Goal: Task Accomplishment & Management: Complete application form

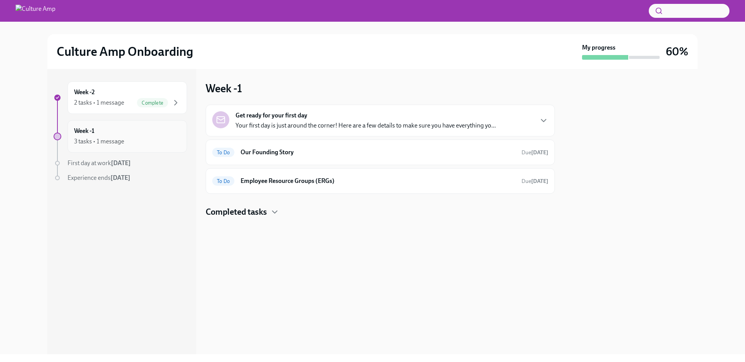
click at [132, 132] on div "Week -1 3 tasks • 1 message" at bounding box center [127, 136] width 106 height 19
click at [401, 118] on div "Get ready for your first day Your first day is just around the corner! Here are…" at bounding box center [365, 120] width 260 height 19
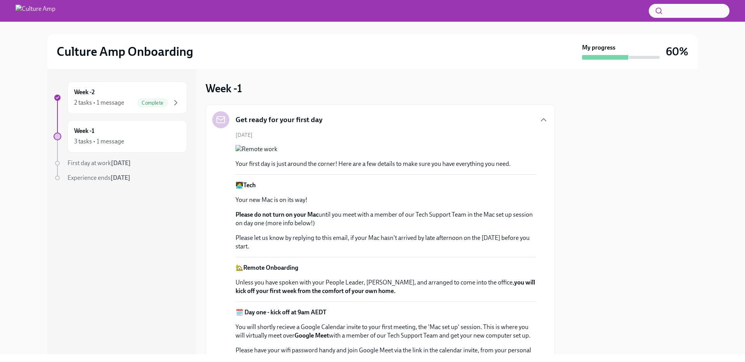
scroll to position [253, 0]
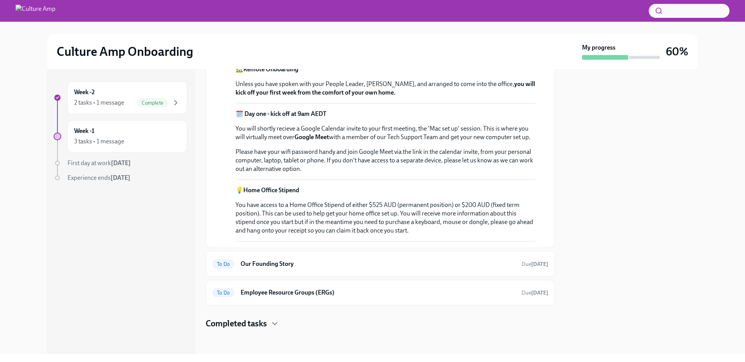
click at [361, 52] on p "Please let us know by replying to this email, if your Mac hasn't arrived by lat…" at bounding box center [385, 43] width 300 height 17
drag, startPoint x: 361, startPoint y: 240, endPoint x: 344, endPoint y: 250, distance: 20.0
click at [344, 52] on p "Please let us know by replying to this email, if your Mac hasn't arrived by lat…" at bounding box center [385, 43] width 300 height 17
click at [374, 96] on strong "you will kick off your first week from the comfort of your own home." at bounding box center [384, 88] width 299 height 16
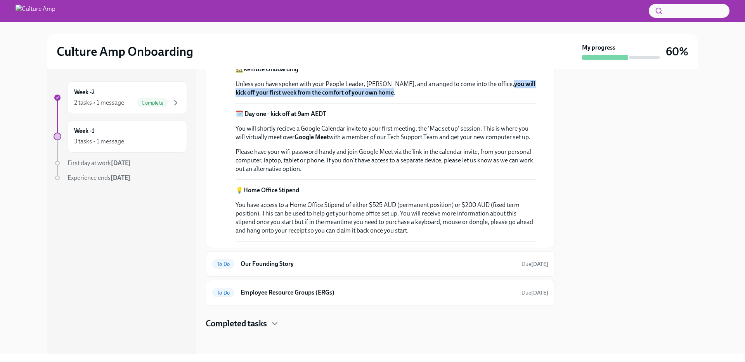
drag, startPoint x: 374, startPoint y: 225, endPoint x: 500, endPoint y: 215, distance: 126.0
click at [500, 96] on strong "you will kick off your first week from the comfort of your own home." at bounding box center [384, 88] width 299 height 16
click at [369, 261] on h6 "Our Founding Story" at bounding box center [377, 264] width 275 height 9
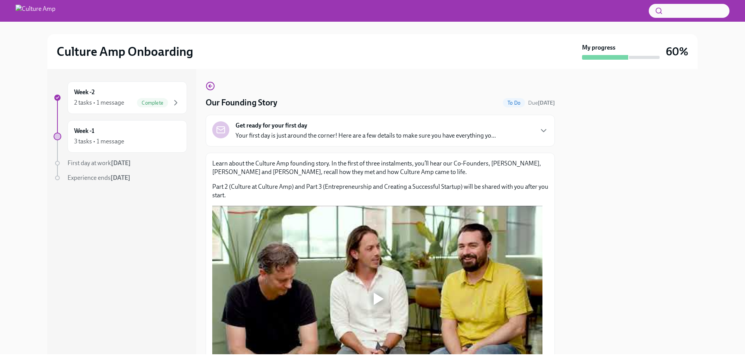
scroll to position [93, 0]
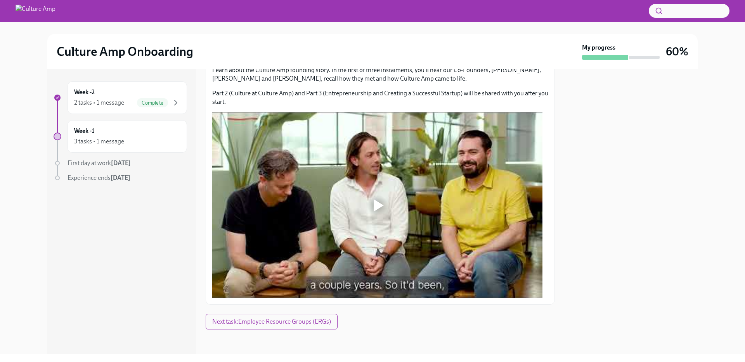
click at [375, 202] on div at bounding box center [379, 205] width 10 height 12
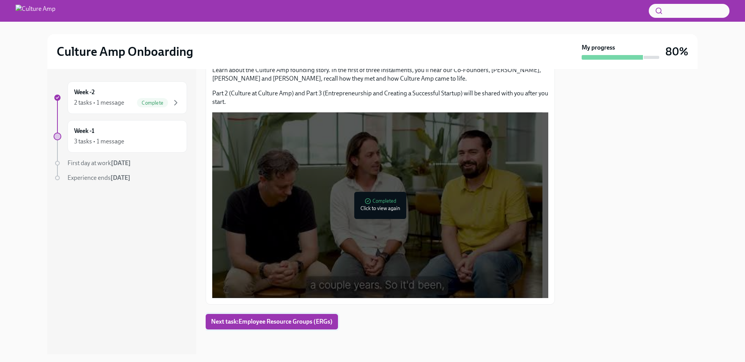
click at [294, 323] on span "Next task : Employee Resource Groups (ERGs)" at bounding box center [271, 322] width 121 height 8
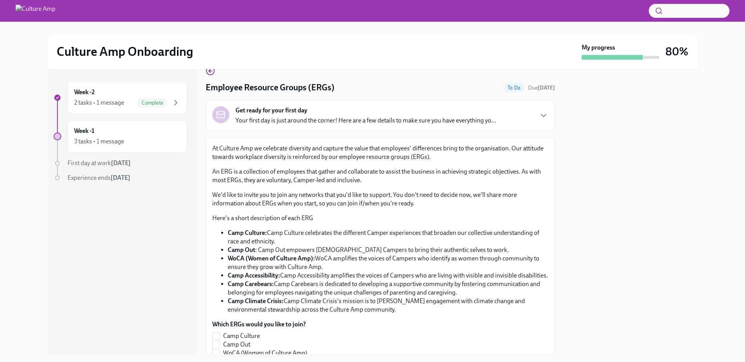
scroll to position [40, 0]
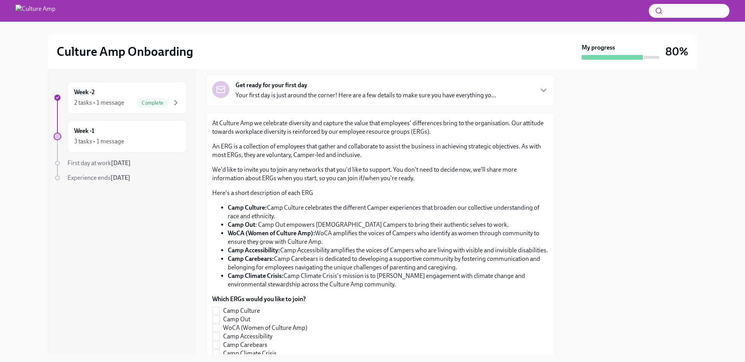
click at [215, 147] on p "An ERG is a collection of employees that gather and collaborate to assist the b…" at bounding box center [380, 150] width 336 height 17
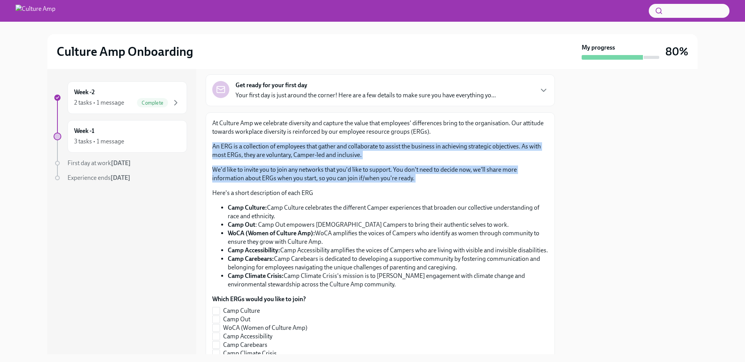
drag, startPoint x: 215, startPoint y: 147, endPoint x: 442, endPoint y: 180, distance: 228.9
click at [442, 180] on div "At Culture Amp we celebrate diversity and capture the value that employees' dif…" at bounding box center [380, 204] width 336 height 170
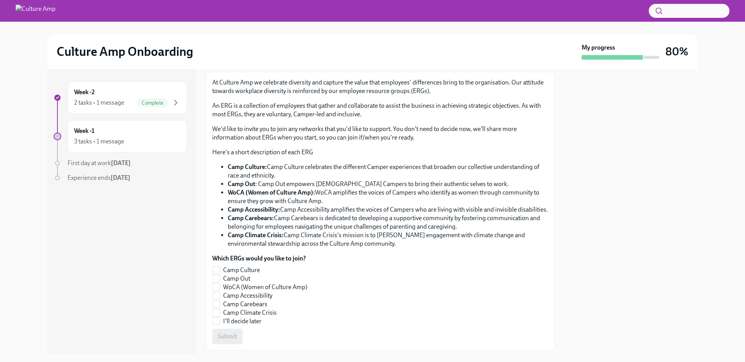
click at [267, 184] on li "Camp Out : Camp Out empowers [DEMOGRAPHIC_DATA] Campers to bring their authenti…" at bounding box center [388, 184] width 320 height 9
drag, startPoint x: 267, startPoint y: 184, endPoint x: 469, endPoint y: 184, distance: 202.5
click at [469, 184] on li "Camp Out : Camp Out empowers [DEMOGRAPHIC_DATA] Campers to bring their authenti…" at bounding box center [388, 184] width 320 height 9
click at [288, 209] on li "Camp Accessibility: Camp Accessibility amplifies the voices of Campers who are …" at bounding box center [388, 210] width 320 height 9
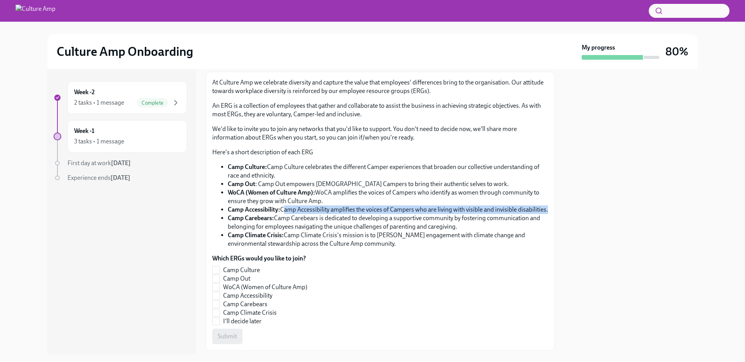
drag, startPoint x: 288, startPoint y: 209, endPoint x: 294, endPoint y: 217, distance: 9.8
click at [294, 214] on li "Camp Accessibility: Camp Accessibility amplifies the voices of Campers who are …" at bounding box center [388, 210] width 320 height 9
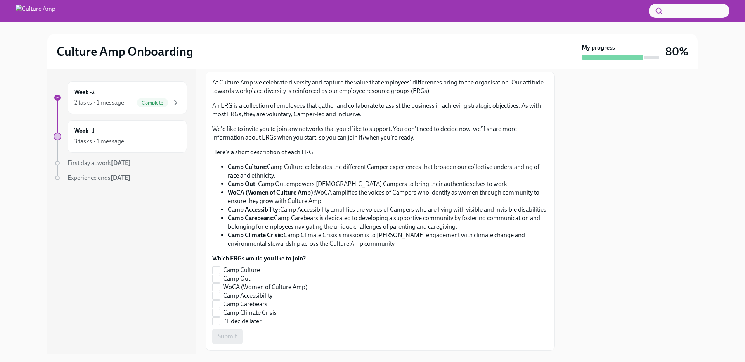
click at [282, 227] on li "Camp Carebears: Camp Carebears is dedicated to developing a supportive communit…" at bounding box center [388, 222] width 320 height 17
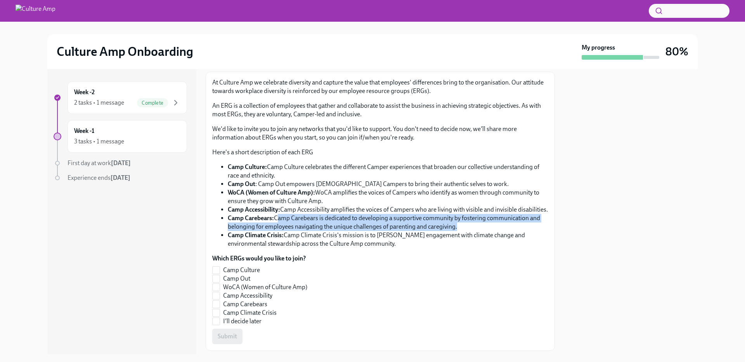
drag, startPoint x: 282, startPoint y: 227, endPoint x: 457, endPoint y: 235, distance: 175.2
click at [457, 231] on li "Camp Carebears: Camp Carebears is dedicated to developing a supportive communit…" at bounding box center [388, 222] width 320 height 17
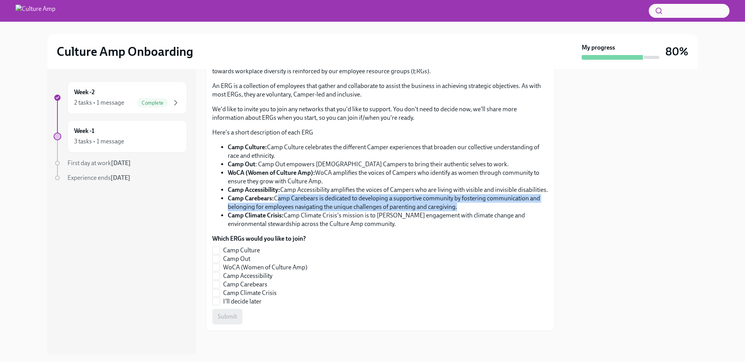
scroll to position [106, 0]
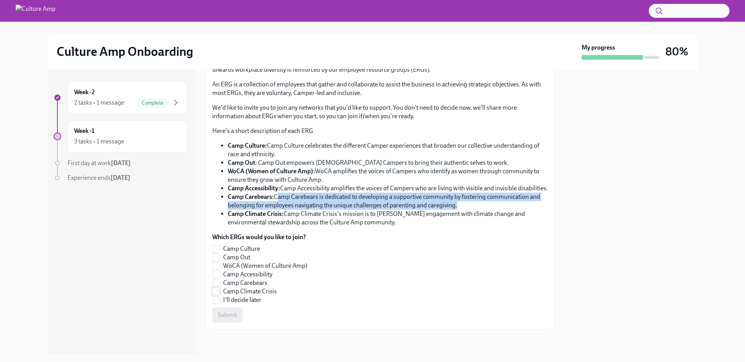
click at [216, 295] on input "Camp Climate Crisis" at bounding box center [216, 291] width 7 height 7
checkbox input "true"
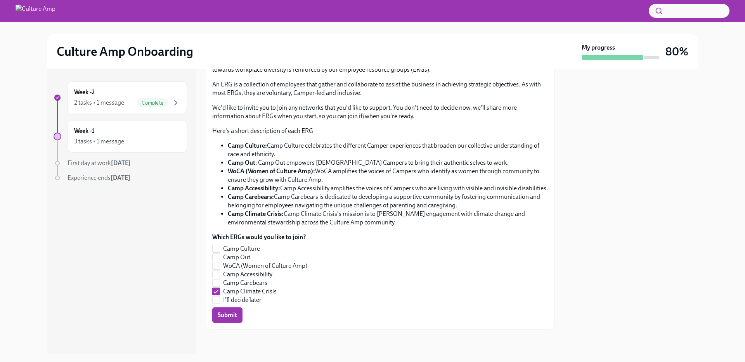
click at [338, 201] on li "Camp Carebears: Camp Carebears is dedicated to developing a supportive communit…" at bounding box center [388, 201] width 320 height 17
click at [339, 184] on li "Camp Accessibility: Camp Accessibility amplifies the voices of Campers who are …" at bounding box center [388, 188] width 320 height 9
click at [323, 143] on li "Camp Culture: Camp Culture celebrates the different Camper experiences that bro…" at bounding box center [388, 150] width 320 height 17
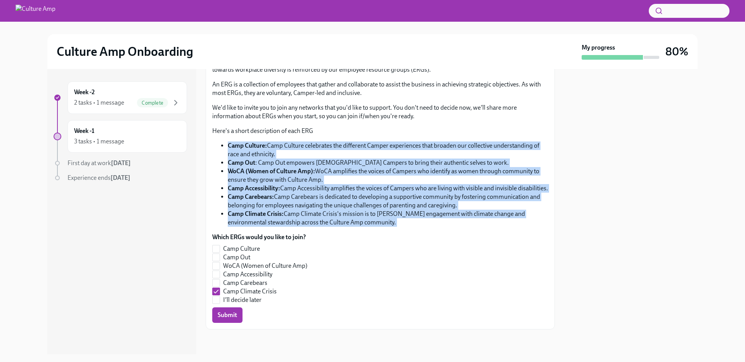
drag, startPoint x: 323, startPoint y: 143, endPoint x: 324, endPoint y: 222, distance: 79.1
click at [324, 222] on ul "Camp Culture: Camp Culture celebrates the different Camper experiences that bro…" at bounding box center [380, 184] width 336 height 85
click at [324, 222] on li "Camp Climate Crisis: Camp Climate Crisis's mission is to [PERSON_NAME] engageme…" at bounding box center [388, 218] width 320 height 17
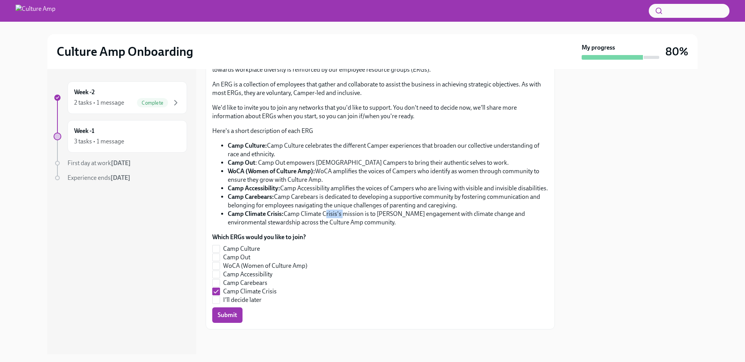
click at [324, 222] on li "Camp Climate Crisis: Camp Climate Crisis's mission is to [PERSON_NAME] engageme…" at bounding box center [388, 218] width 320 height 17
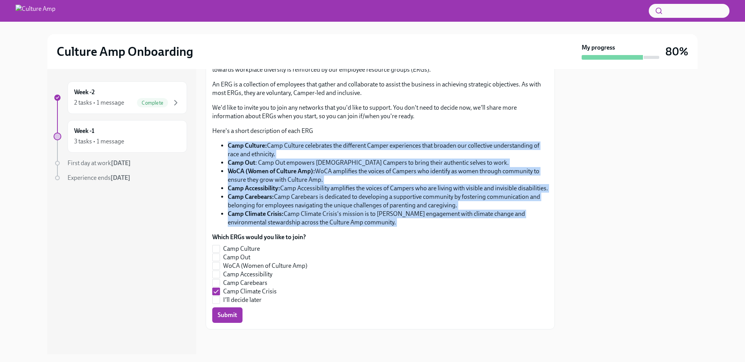
drag, startPoint x: 324, startPoint y: 222, endPoint x: 328, endPoint y: 143, distance: 78.8
click at [328, 143] on ul "Camp Culture: Camp Culture celebrates the different Camper experiences that bro…" at bounding box center [380, 184] width 336 height 85
click at [328, 143] on li "Camp Culture: Camp Culture celebrates the different Camper experiences that bro…" at bounding box center [388, 150] width 320 height 17
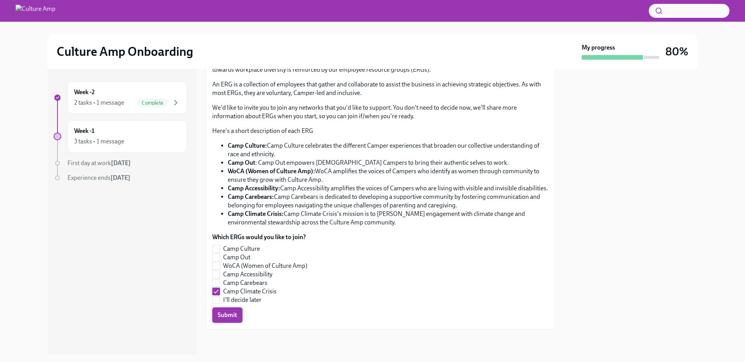
click at [235, 319] on span "Submit" at bounding box center [227, 315] width 19 height 8
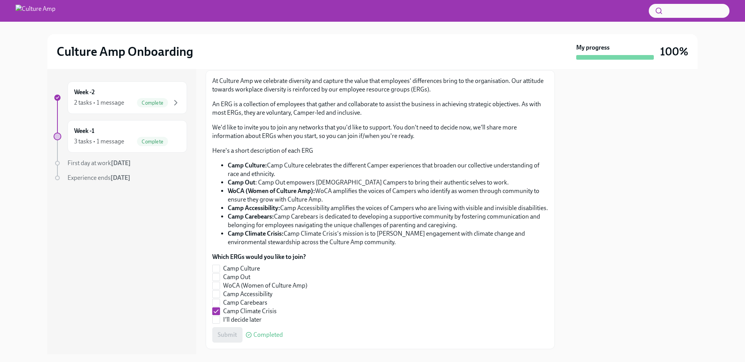
scroll to position [111, 0]
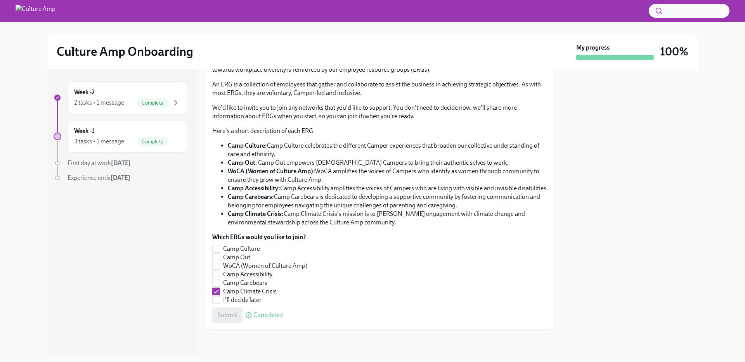
click at [54, 12] on img at bounding box center [36, 11] width 40 height 12
click at [362, 167] on li "WoCA (Women of Culture Amp): WoCA amplifies the voices of Campers who identify …" at bounding box center [388, 175] width 320 height 17
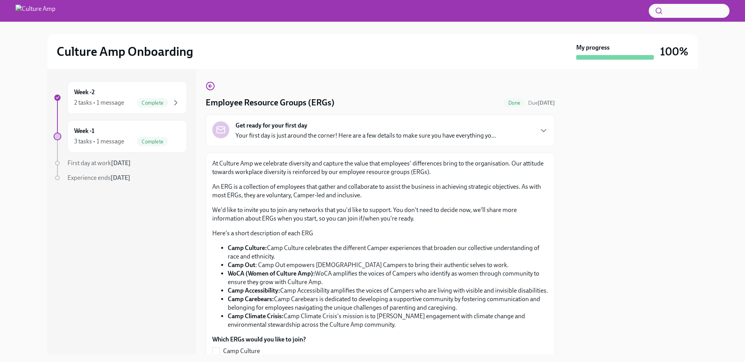
click at [406, 134] on p "Your first day is just around the corner! Here are a few details to make sure y…" at bounding box center [365, 135] width 260 height 9
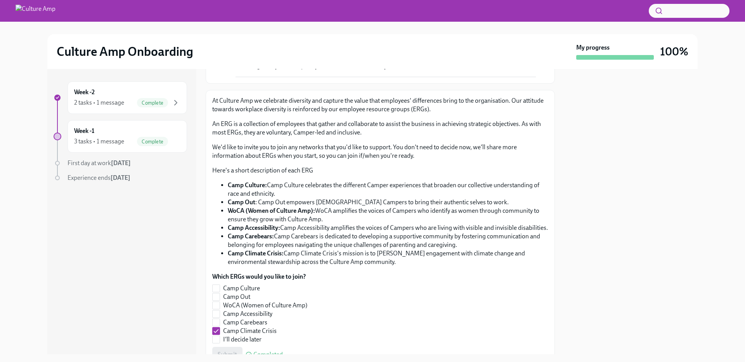
scroll to position [368, 0]
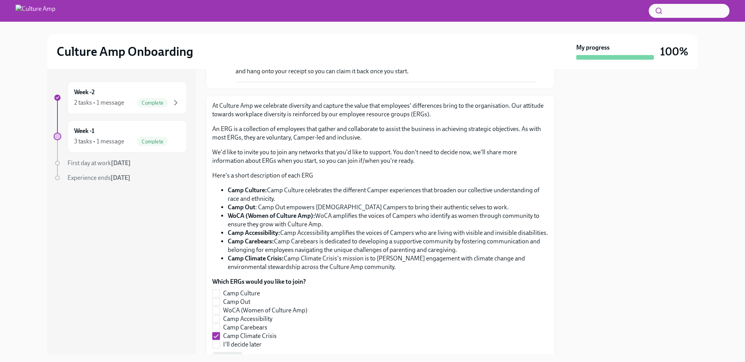
copy div "🏡 Remote Onboarding"
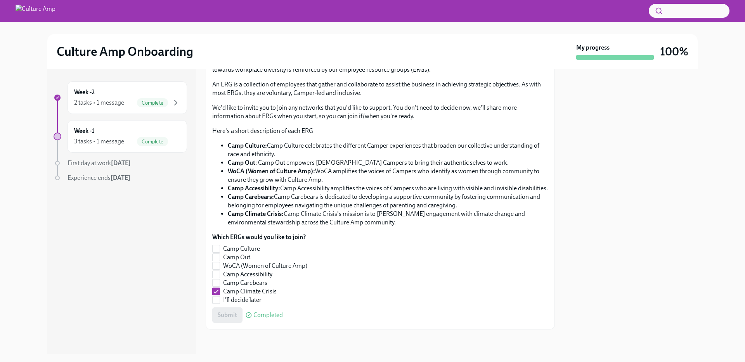
scroll to position [687, 0]
